Goal: Transaction & Acquisition: Purchase product/service

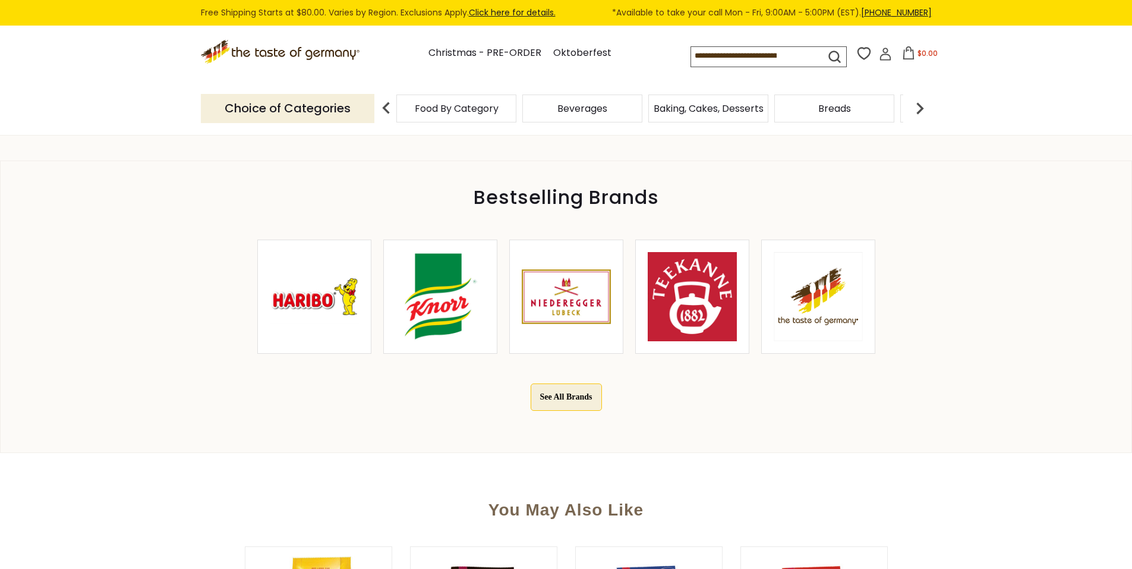
scroll to position [416, 0]
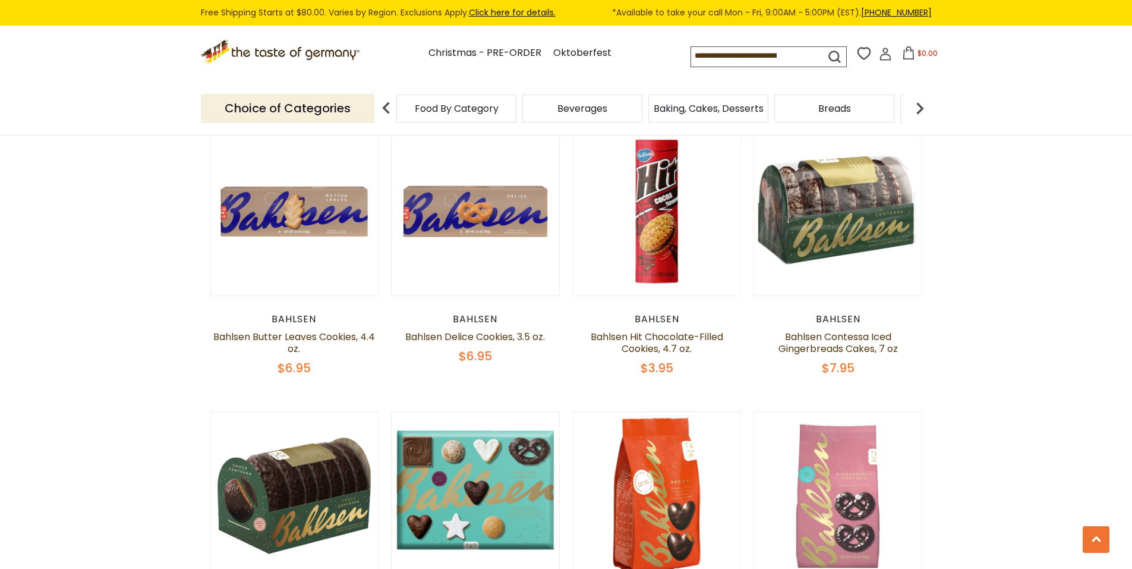
scroll to position [713, 0]
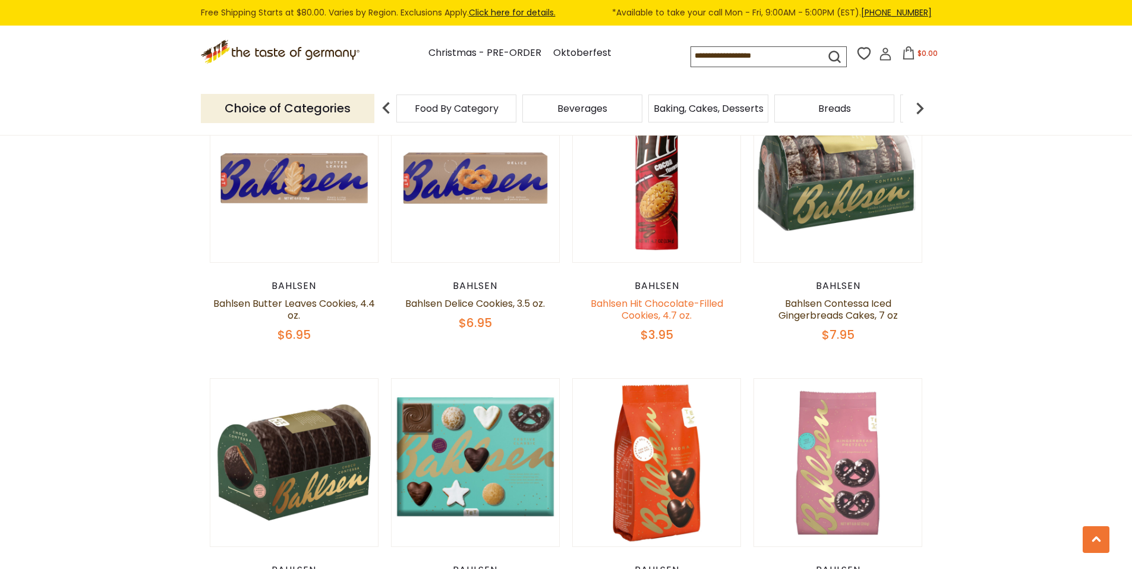
click at [660, 307] on link "Bahlsen Hit Chocolate-Filled Cookies, 4.7 oz." at bounding box center [657, 310] width 133 height 26
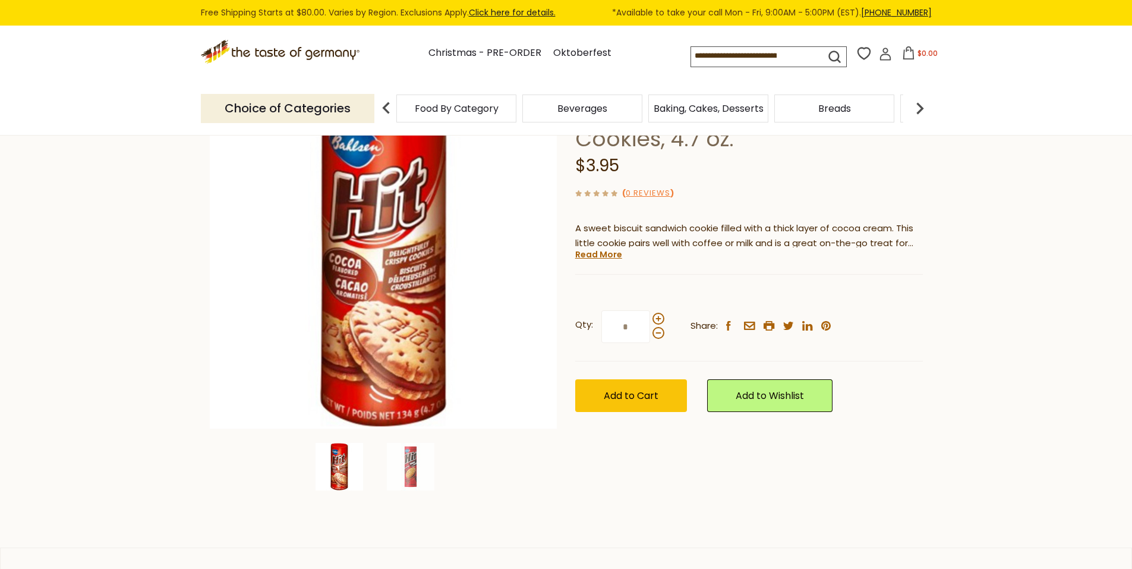
scroll to position [119, 0]
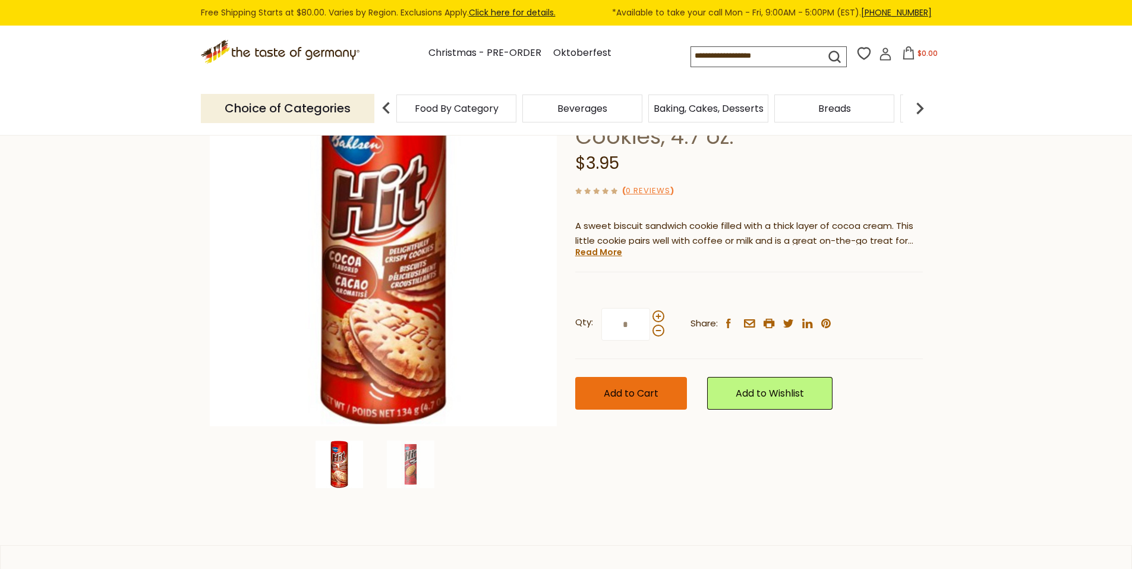
click at [614, 391] on span "Add to Cart" at bounding box center [631, 393] width 55 height 14
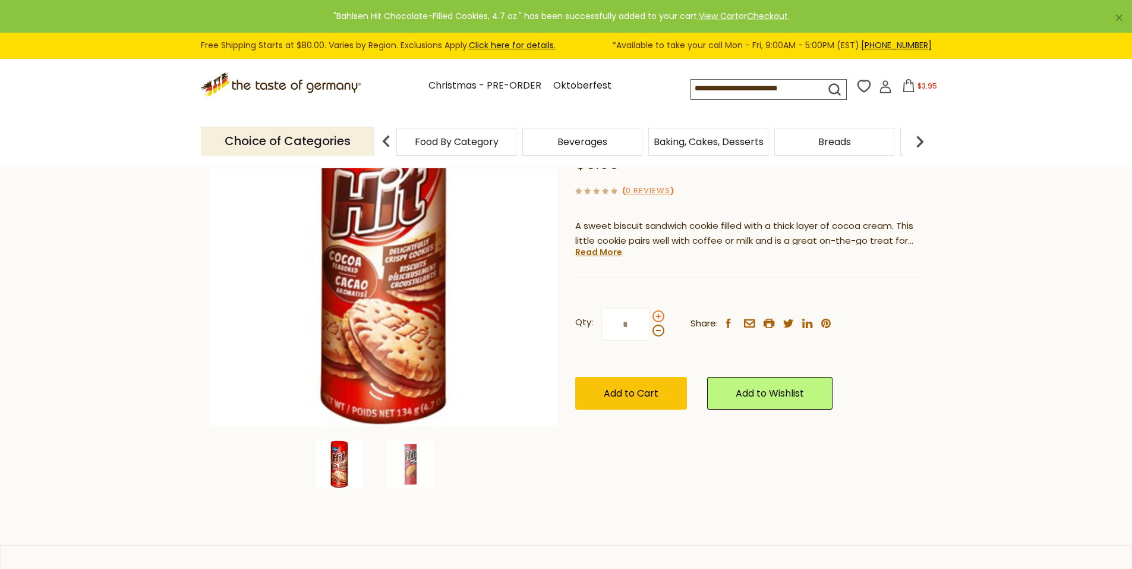
click at [658, 316] on span at bounding box center [658, 316] width 12 height 12
click at [650, 316] on input "*" at bounding box center [625, 324] width 49 height 33
click at [658, 316] on span at bounding box center [658, 316] width 12 height 12
click at [650, 316] on input "*" at bounding box center [625, 324] width 49 height 33
click at [658, 316] on span at bounding box center [658, 316] width 12 height 12
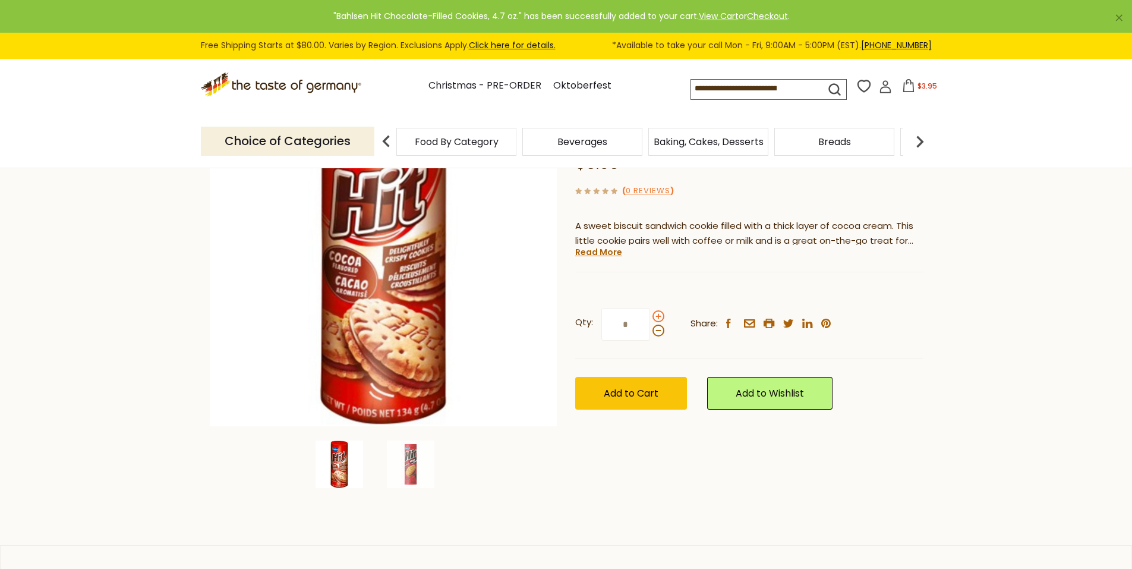
click at [650, 316] on input "*" at bounding box center [625, 324] width 49 height 33
click at [658, 316] on span at bounding box center [658, 316] width 12 height 12
click at [650, 316] on input "*" at bounding box center [625, 324] width 49 height 33
click at [658, 316] on span at bounding box center [658, 316] width 12 height 12
click at [650, 316] on input "*" at bounding box center [625, 324] width 49 height 33
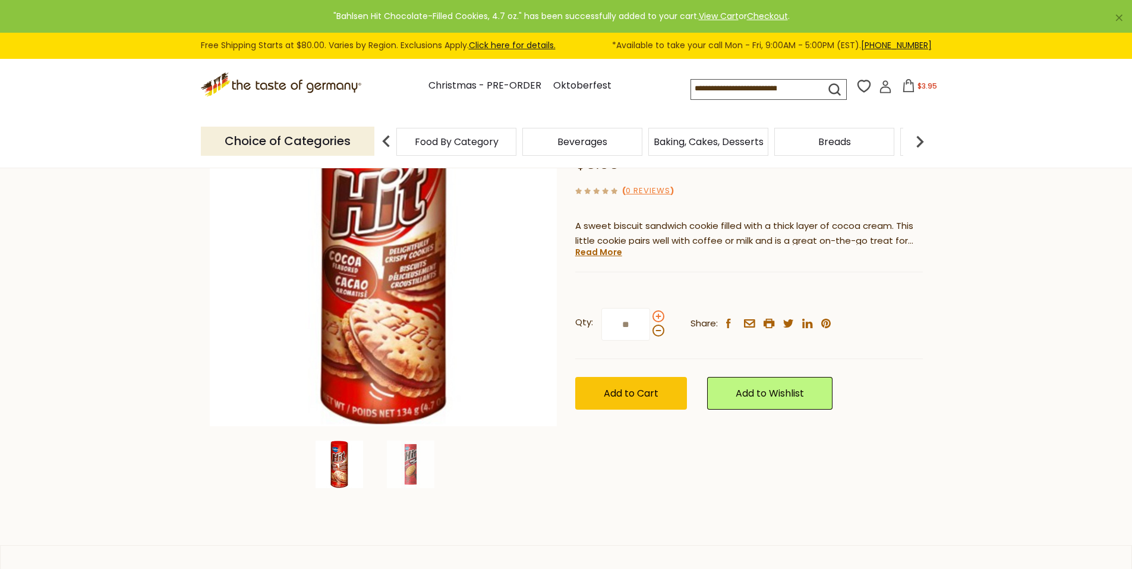
click at [658, 316] on span at bounding box center [658, 316] width 12 height 12
click at [650, 316] on input "**" at bounding box center [625, 324] width 49 height 33
click at [658, 316] on span at bounding box center [658, 316] width 12 height 12
click at [650, 316] on input "**" at bounding box center [625, 324] width 49 height 33
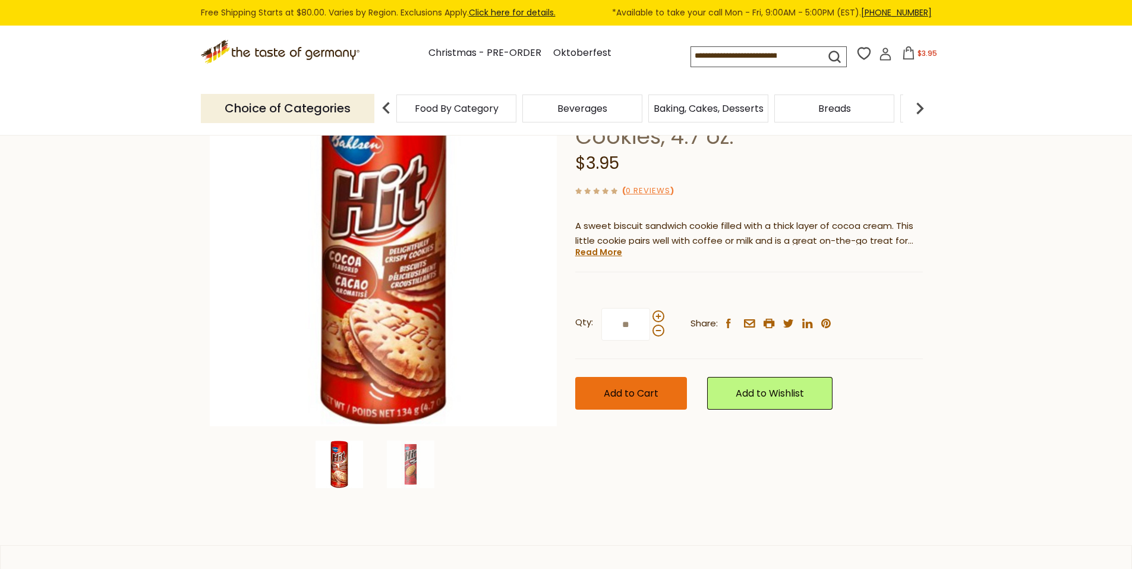
click at [622, 393] on span "Add to Cart" at bounding box center [631, 393] width 55 height 14
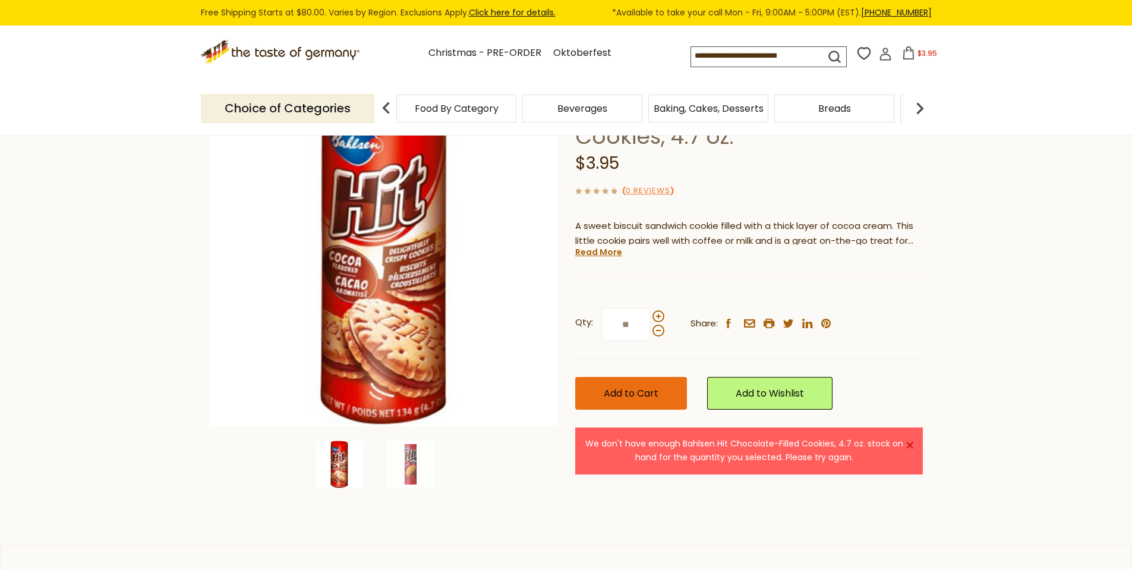
click at [613, 386] on span "Add to Cart" at bounding box center [631, 393] width 55 height 14
click at [660, 329] on span at bounding box center [658, 330] width 12 height 12
click at [650, 329] on input "**" at bounding box center [625, 324] width 49 height 33
click at [660, 329] on span at bounding box center [658, 330] width 12 height 12
click at [650, 329] on input "**" at bounding box center [625, 324] width 49 height 33
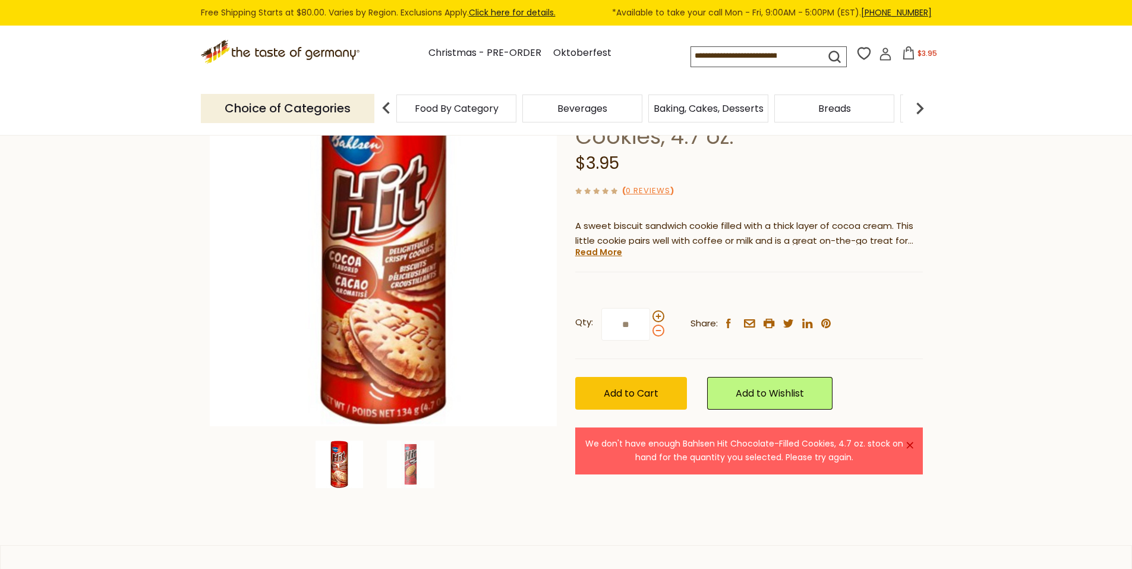
click at [660, 329] on span at bounding box center [658, 330] width 12 height 12
click at [650, 329] on input "**" at bounding box center [625, 324] width 49 height 33
click at [660, 329] on span at bounding box center [658, 330] width 12 height 12
click at [650, 329] on input "*" at bounding box center [625, 324] width 49 height 33
click at [660, 329] on span at bounding box center [658, 330] width 12 height 12
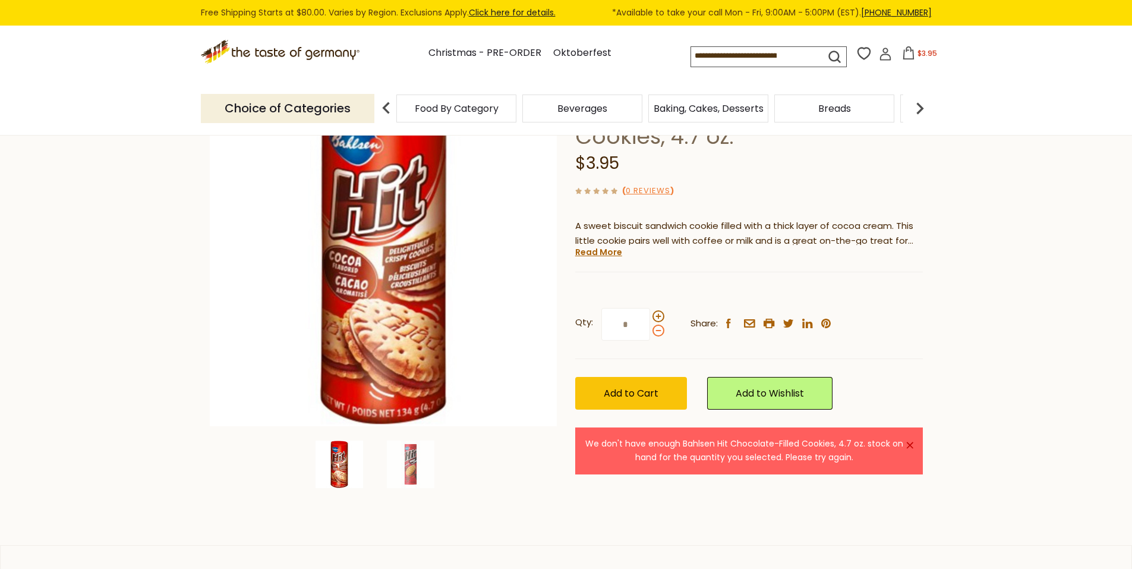
click at [650, 329] on input "*" at bounding box center [625, 324] width 49 height 33
click at [660, 329] on span at bounding box center [658, 330] width 12 height 12
click at [650, 329] on input "*" at bounding box center [625, 324] width 49 height 33
click at [660, 329] on span at bounding box center [658, 330] width 12 height 12
click at [650, 329] on input "*" at bounding box center [625, 324] width 49 height 33
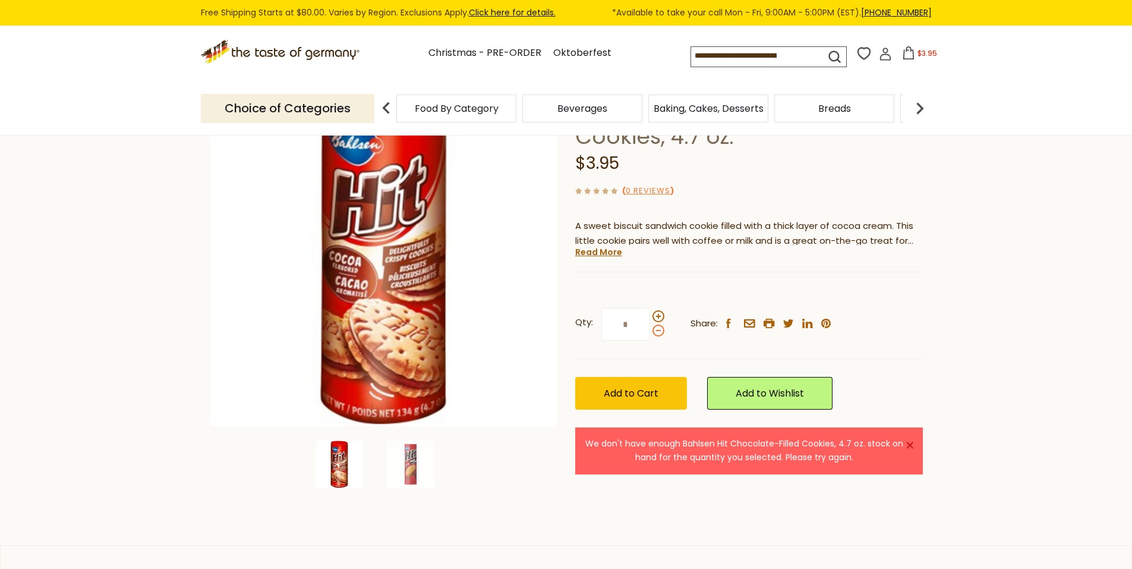
click at [657, 333] on span at bounding box center [658, 330] width 12 height 12
click at [650, 333] on input "*" at bounding box center [625, 324] width 49 height 33
click at [633, 392] on span "Add to Cart" at bounding box center [631, 393] width 55 height 14
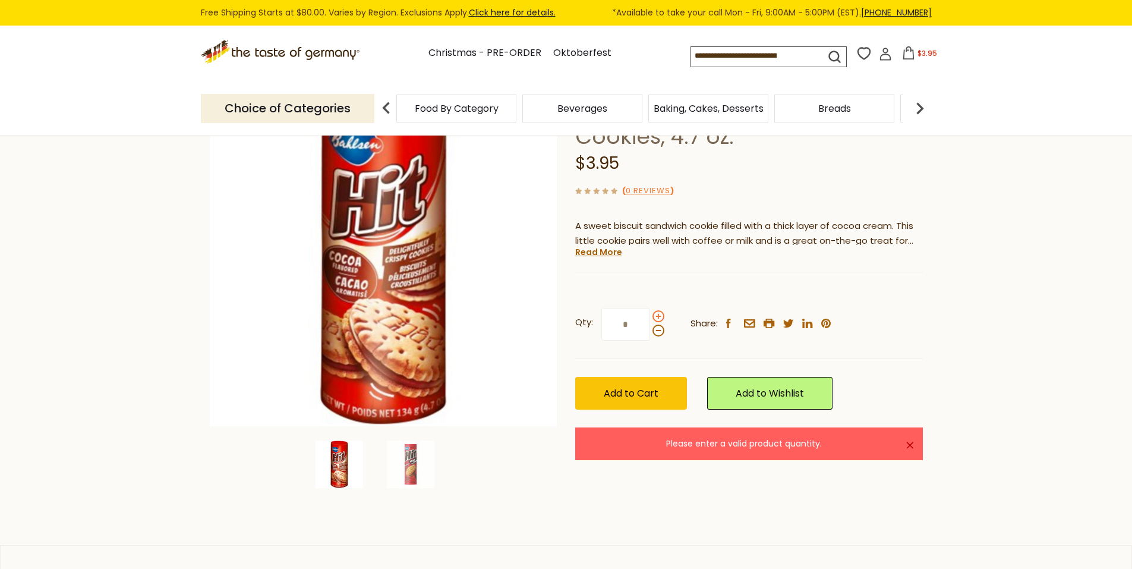
click at [658, 318] on span at bounding box center [658, 316] width 12 height 12
click at [650, 318] on input "*" at bounding box center [625, 324] width 49 height 33
click at [649, 390] on span "Add to Cart" at bounding box center [631, 393] width 55 height 14
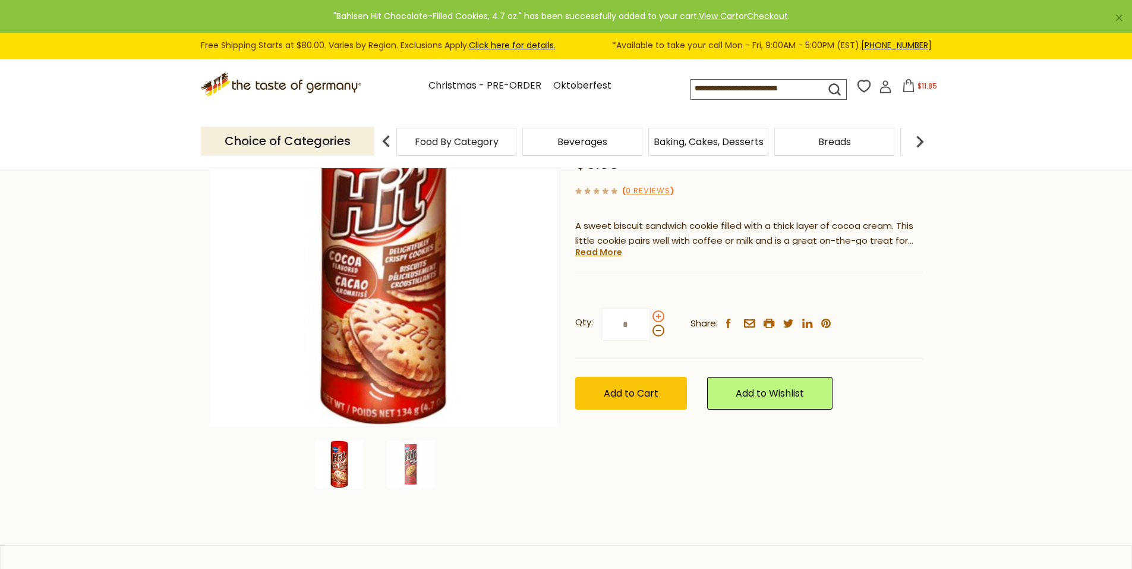
click at [658, 316] on span at bounding box center [658, 316] width 12 height 12
click at [650, 316] on input "*" at bounding box center [625, 324] width 49 height 33
click at [651, 387] on span "Add to Cart" at bounding box center [631, 393] width 55 height 14
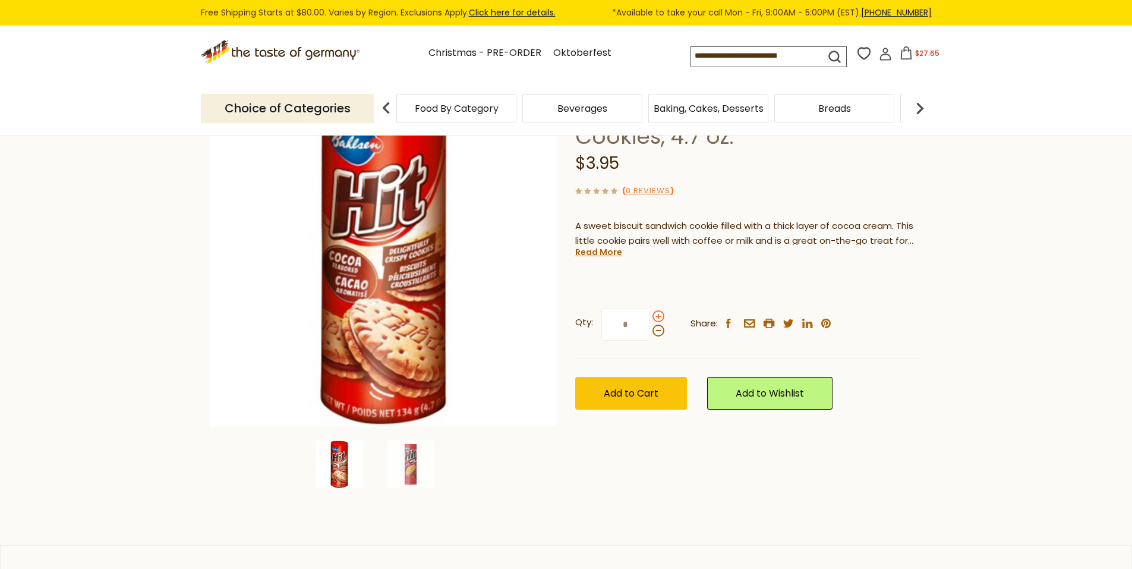
click at [655, 314] on span at bounding box center [658, 316] width 12 height 12
click at [650, 314] on input "*" at bounding box center [625, 324] width 49 height 33
click at [645, 392] on span "Add to Cart" at bounding box center [631, 393] width 55 height 14
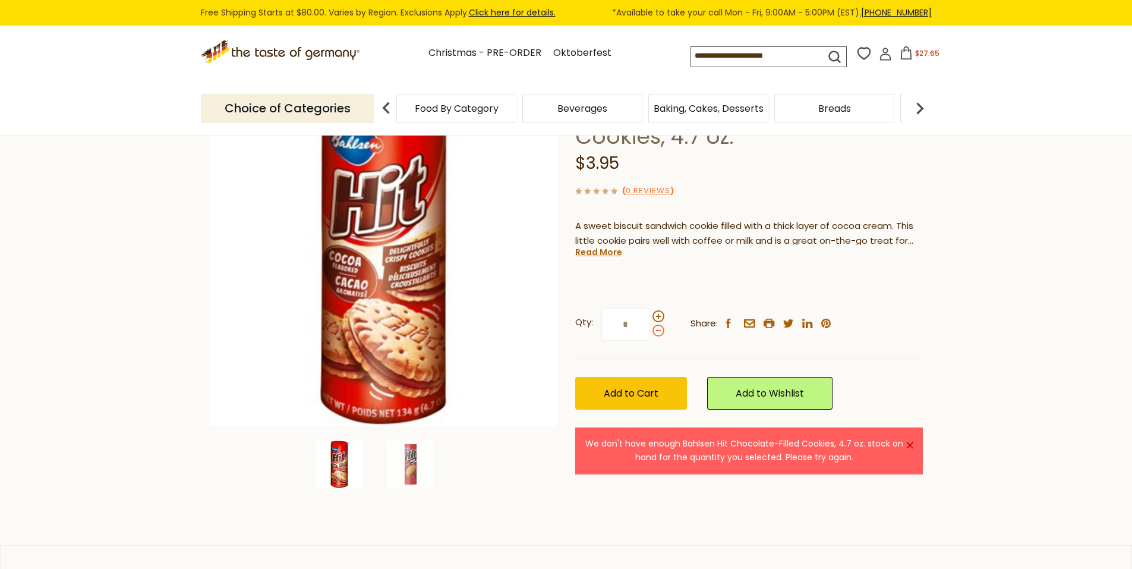
click at [654, 331] on span at bounding box center [658, 330] width 12 height 12
click at [650, 331] on input "*" at bounding box center [625, 324] width 49 height 33
click at [634, 392] on span "Add to Cart" at bounding box center [631, 393] width 55 height 14
click at [653, 330] on span at bounding box center [658, 330] width 12 height 12
click at [650, 330] on input "*" at bounding box center [625, 324] width 49 height 33
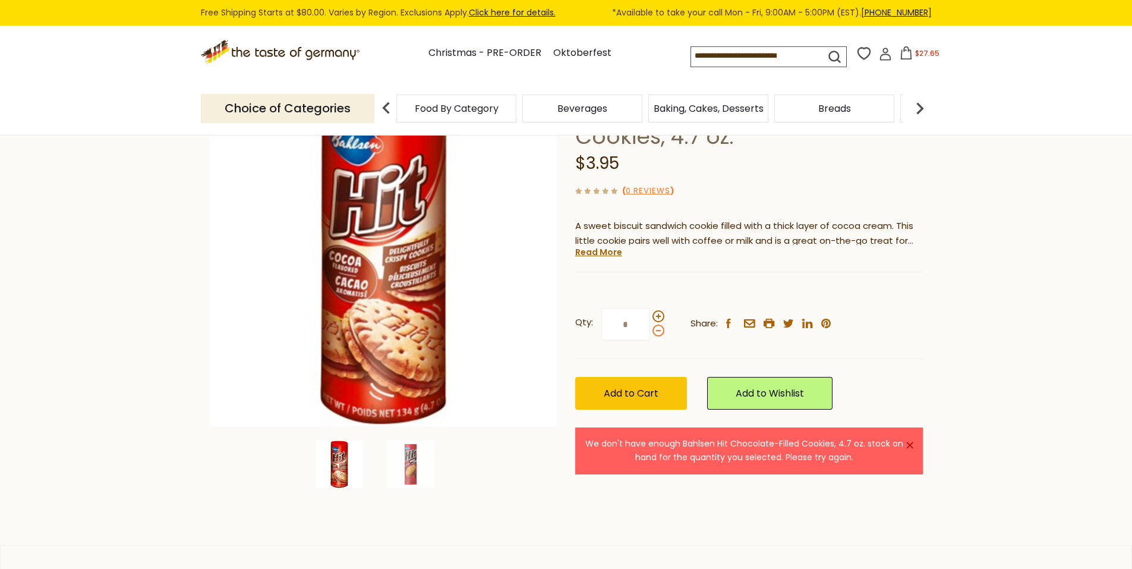
type input "*"
click at [645, 389] on span "Add to Cart" at bounding box center [631, 393] width 55 height 14
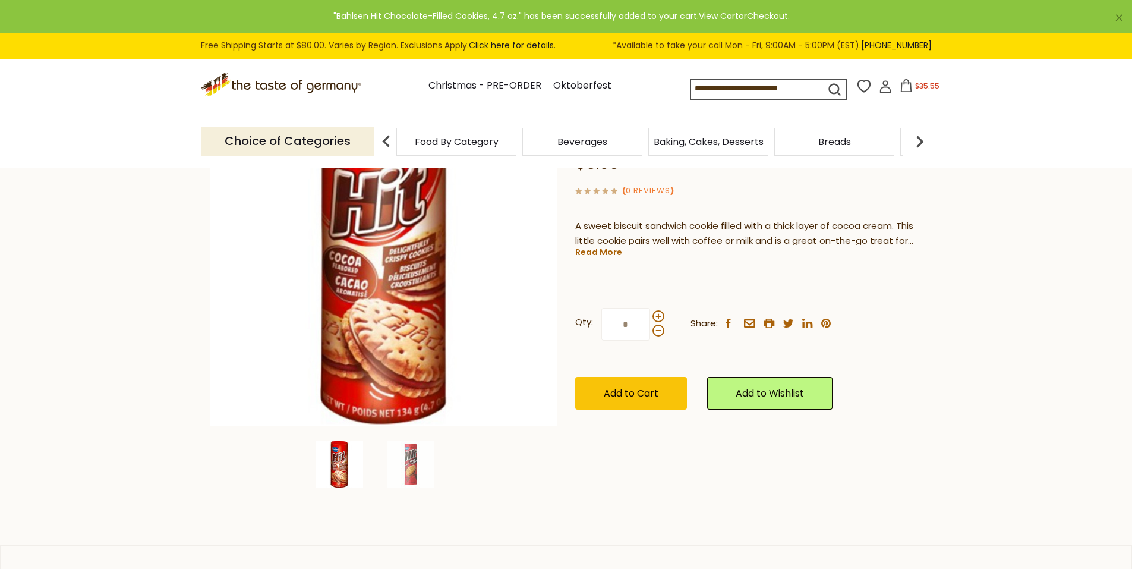
click at [904, 85] on icon at bounding box center [906, 85] width 13 height 13
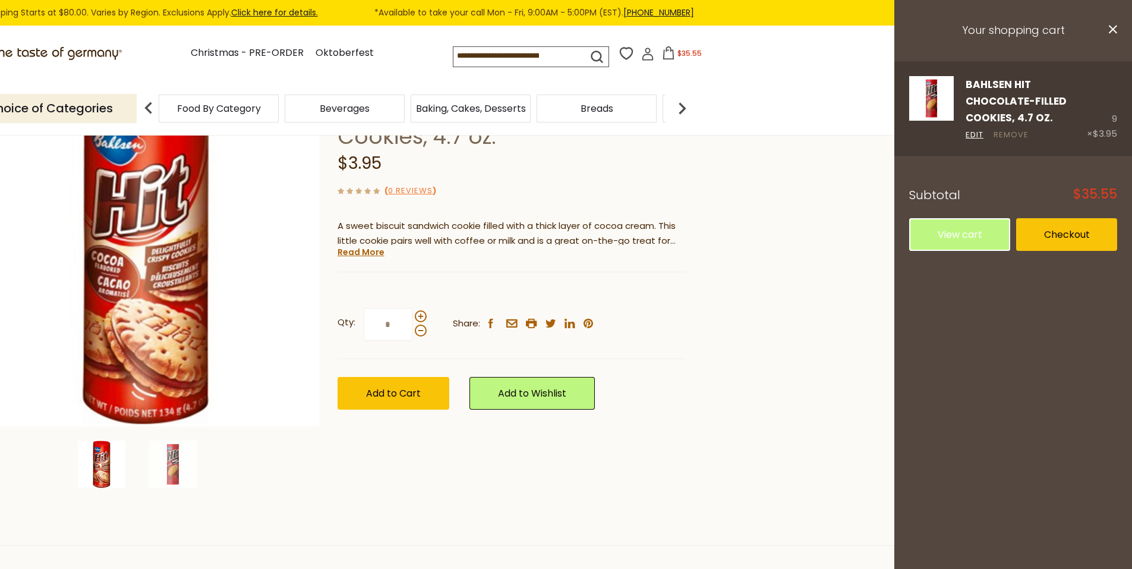
click at [1017, 133] on link "Remove" at bounding box center [1011, 135] width 35 height 12
